Goal: Transaction & Acquisition: Purchase product/service

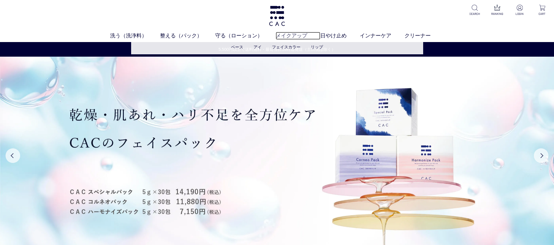
click at [302, 34] on link "メイクアップ" at bounding box center [298, 36] width 45 height 8
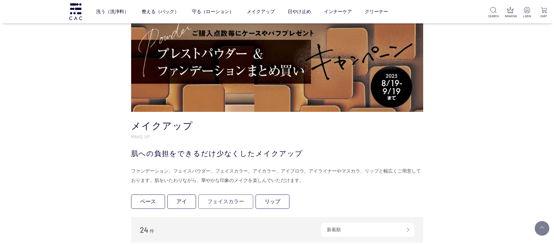
scroll to position [44, 0]
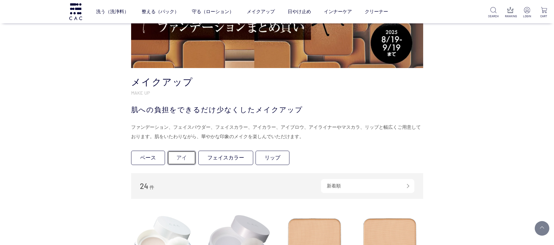
click at [190, 158] on link "アイ" at bounding box center [181, 158] width 29 height 14
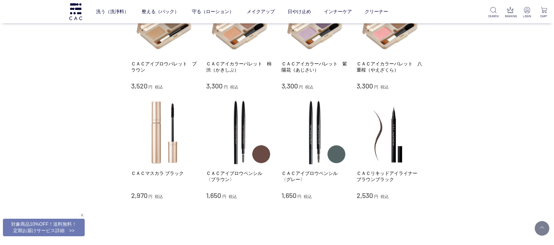
scroll to position [44, 0]
